Goal: Find specific page/section: Find specific page/section

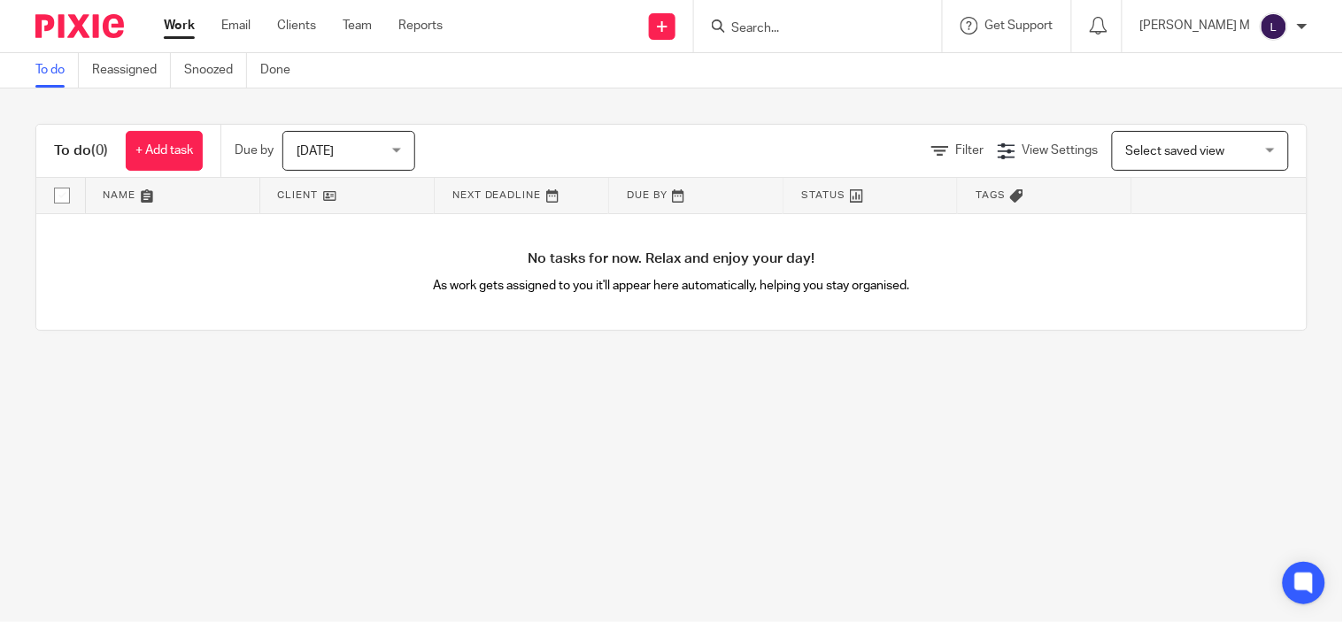
click at [765, 29] on input "Search" at bounding box center [808, 29] width 159 height 16
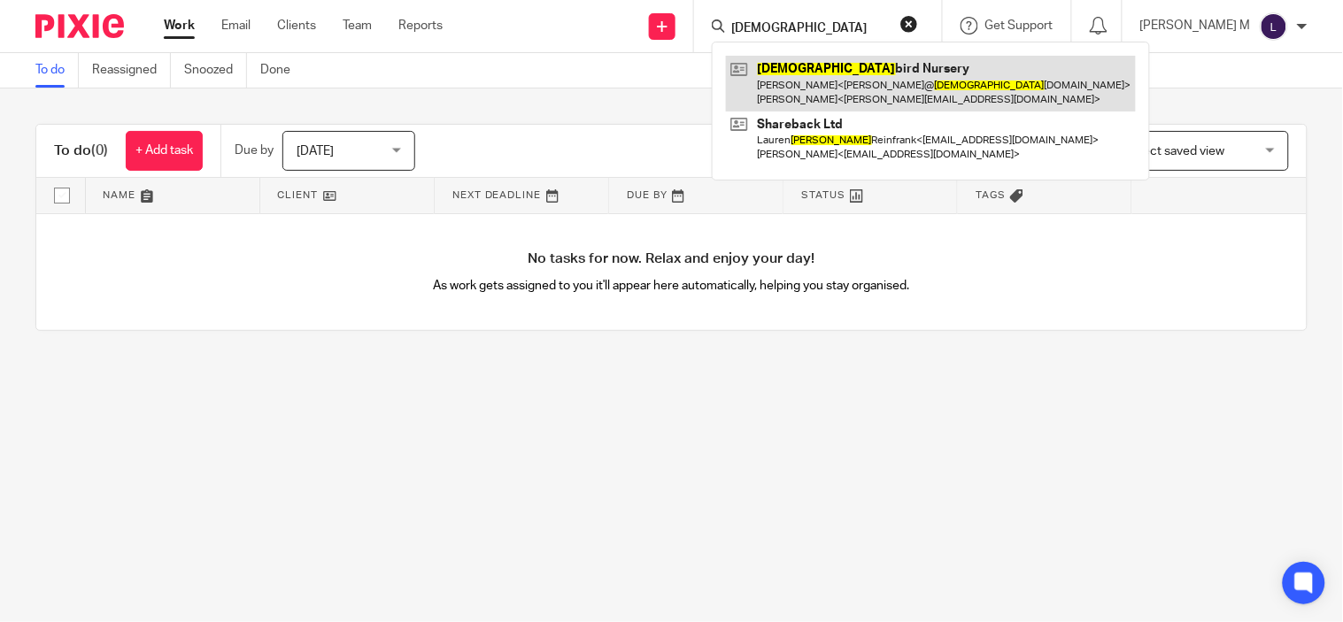
type input "[DEMOGRAPHIC_DATA]"
click at [809, 73] on link at bounding box center [931, 83] width 410 height 55
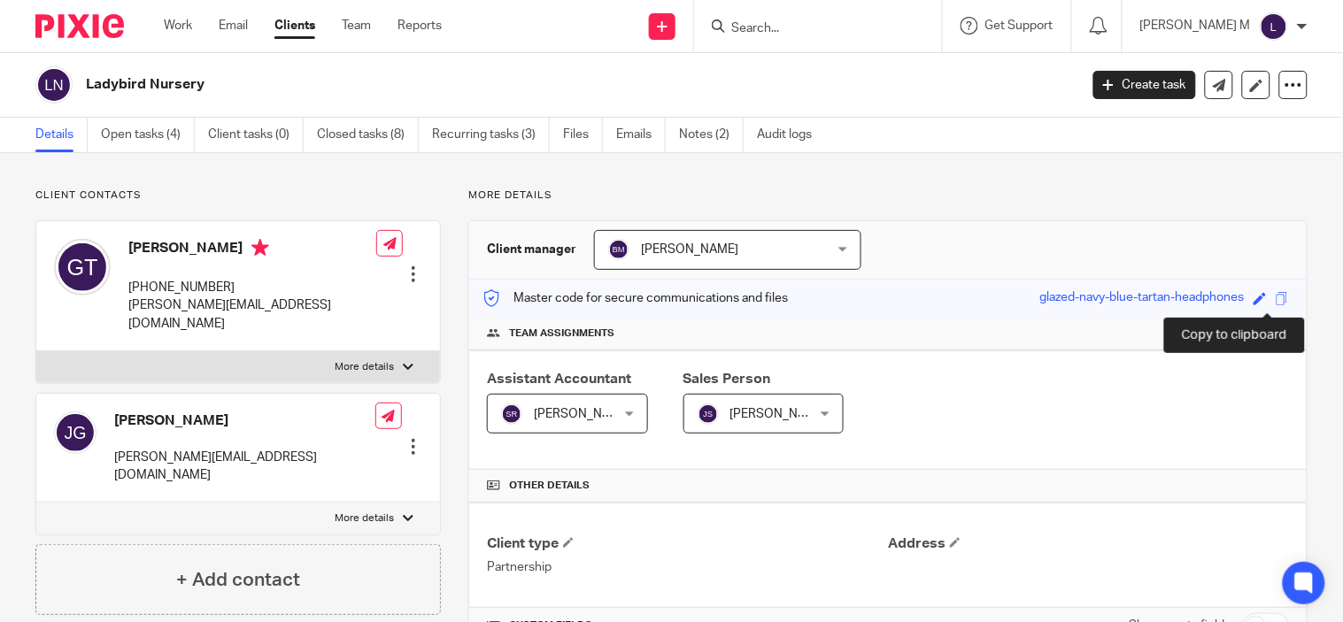
click at [1276, 297] on span at bounding box center [1282, 298] width 13 height 13
